Goal: Task Accomplishment & Management: Use online tool/utility

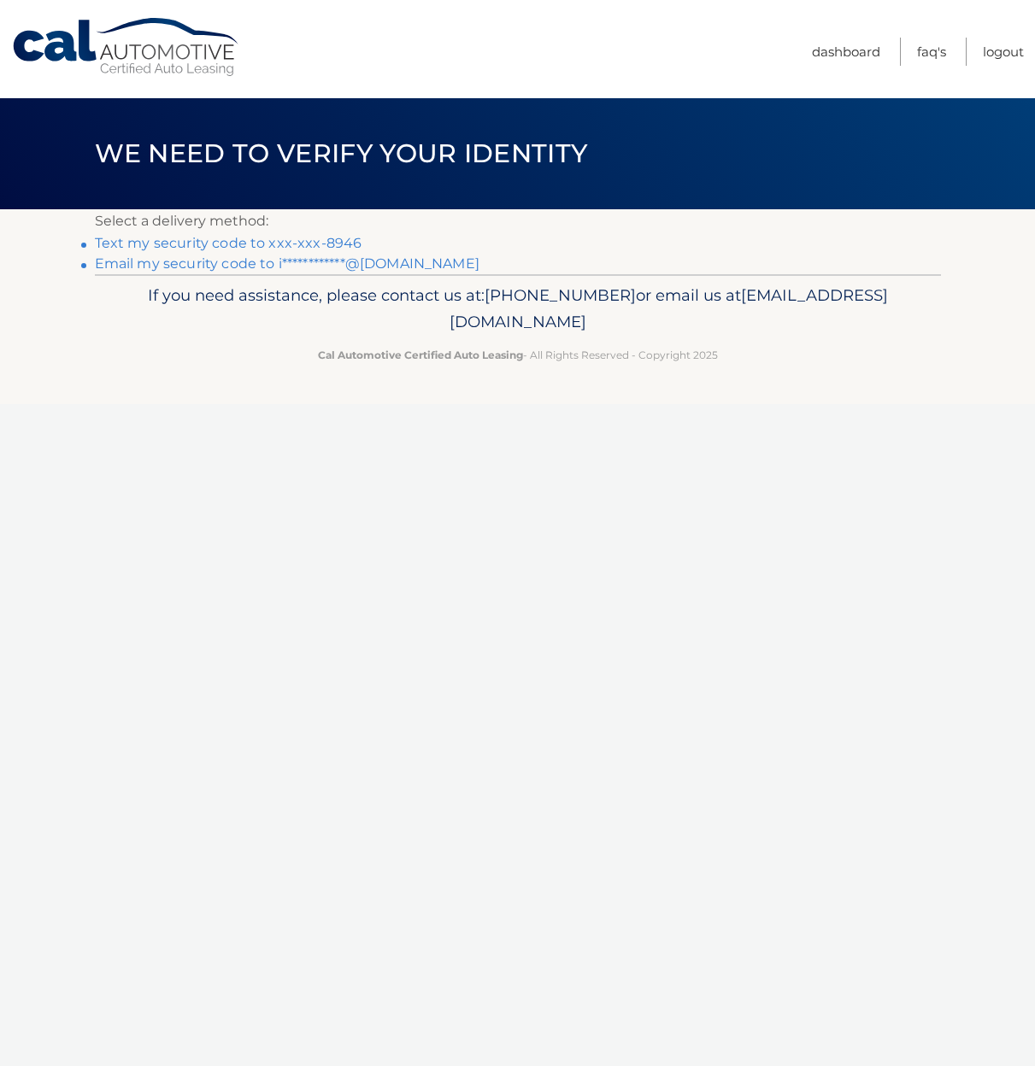
click at [348, 240] on link "Text my security code to xxx-xxx-8946" at bounding box center [228, 243] width 267 height 16
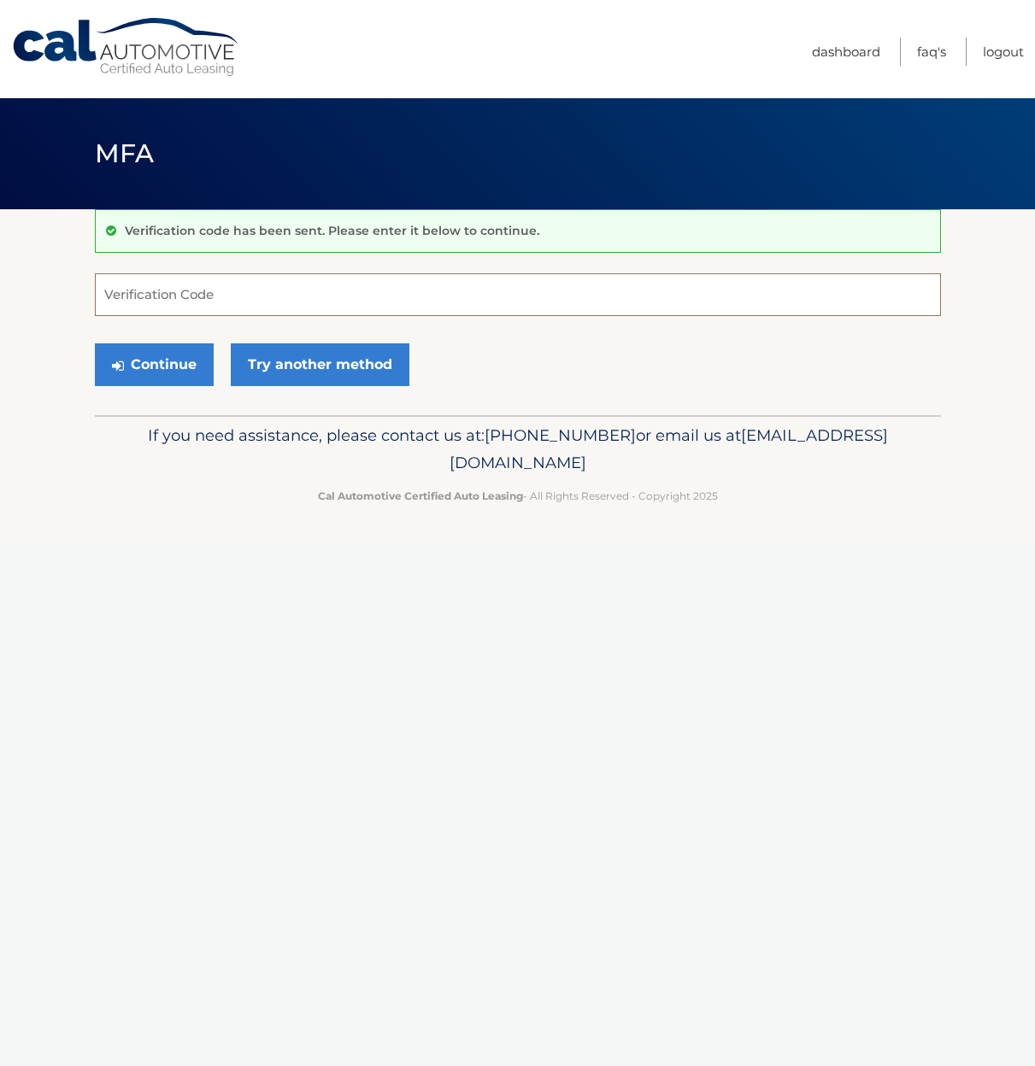
click at [304, 302] on input "Verification Code" at bounding box center [518, 294] width 846 height 43
click at [304, 301] on input "07" at bounding box center [518, 294] width 846 height 43
type input "075208"
click at [95, 344] on button "Continue" at bounding box center [154, 365] width 119 height 43
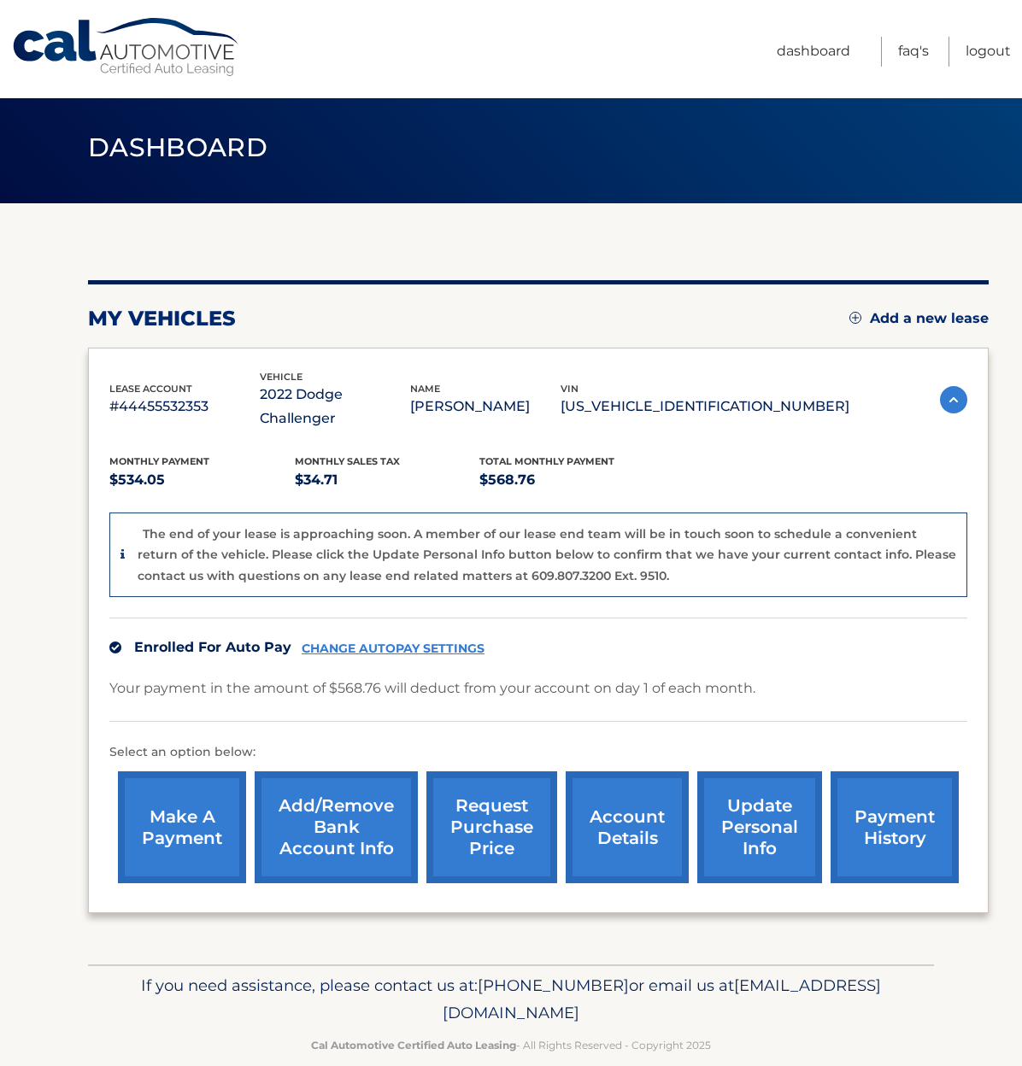
scroll to position [10, 0]
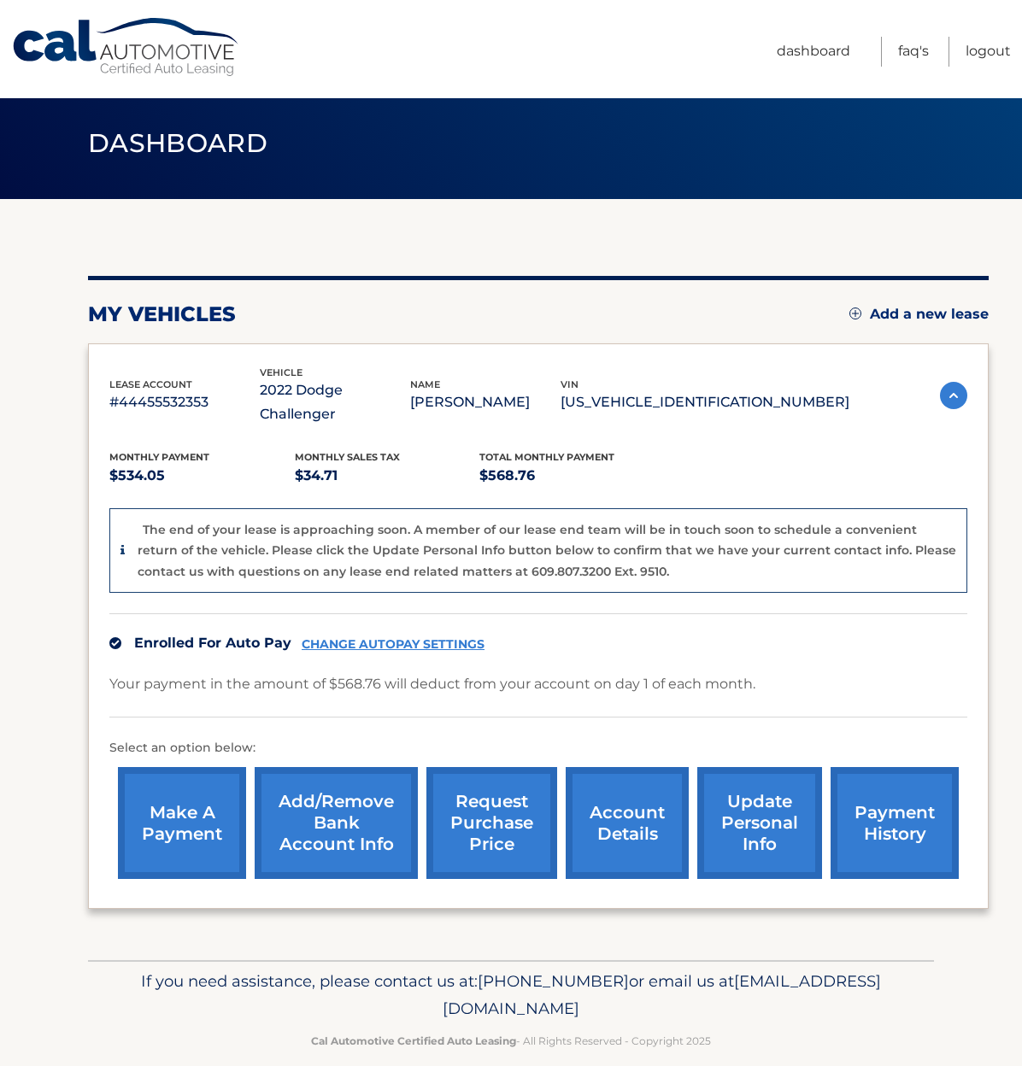
click at [493, 803] on link "request purchase price" at bounding box center [491, 823] width 131 height 112
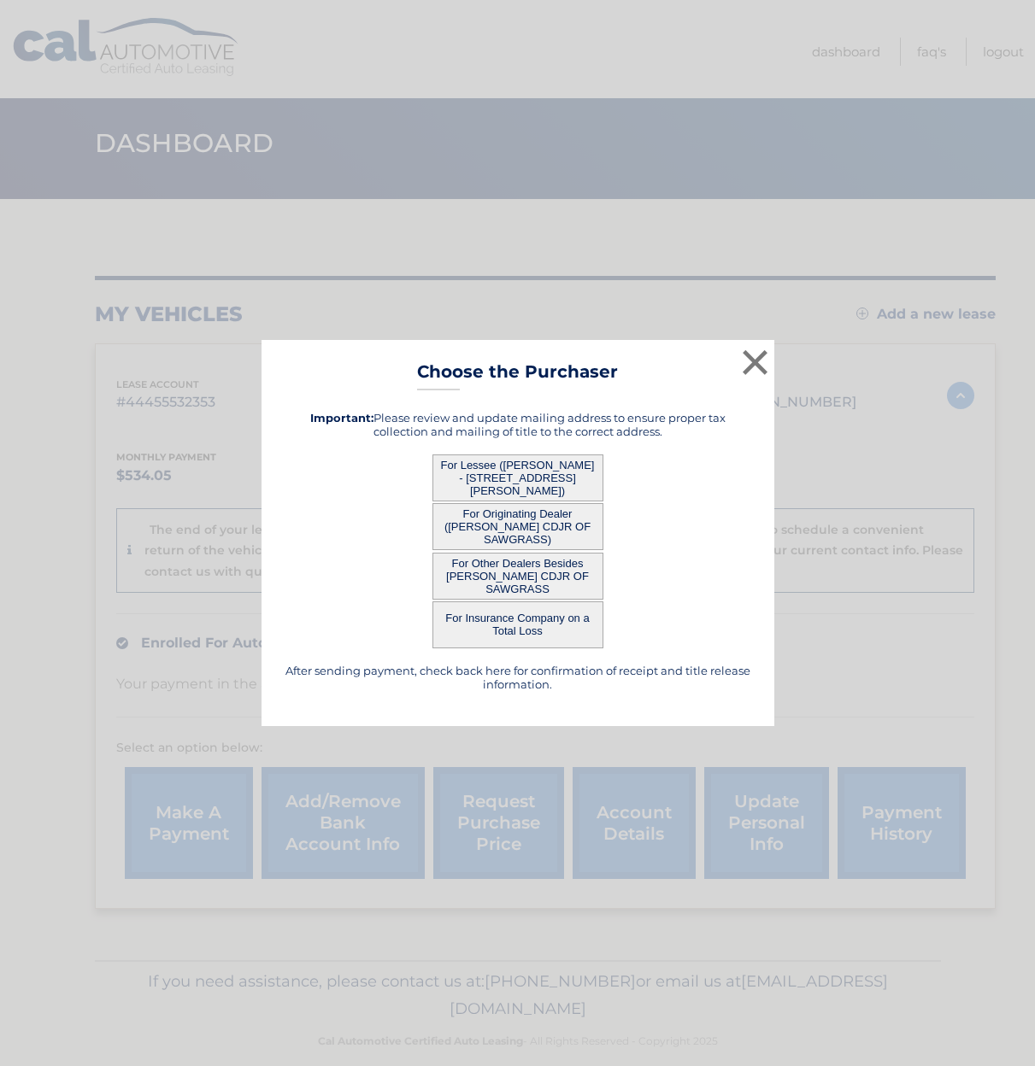
click at [577, 459] on button "For Lessee (LUIS TORIBIO - 710 Fargo Dr, , Fort Myers, FL 33913)" at bounding box center [517, 478] width 171 height 47
click at [514, 473] on button "For Lessee (LUIS TORIBIO - 710 Fargo Dr, , Fort Myers, FL 33913)" at bounding box center [517, 478] width 171 height 47
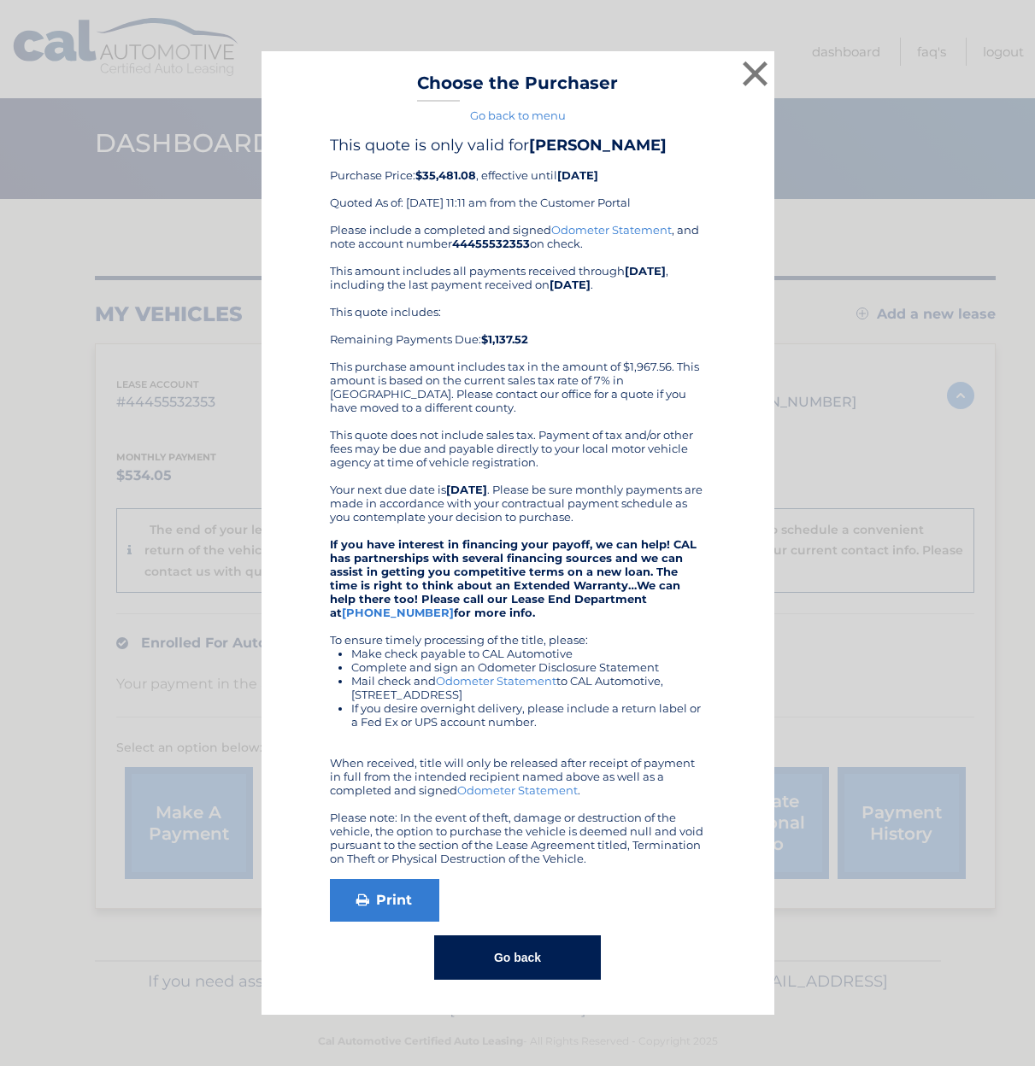
click at [611, 643] on div "Please include a completed and signed Odometer Statement , and note account num…" at bounding box center [518, 544] width 376 height 643
click at [749, 79] on button "×" at bounding box center [755, 73] width 34 height 34
